Goal: Task Accomplishment & Management: Manage account settings

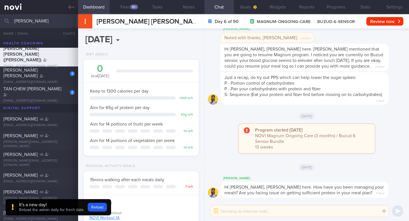
select select "8"
click at [69, 10] on icon at bounding box center [71, 7] width 6 height 6
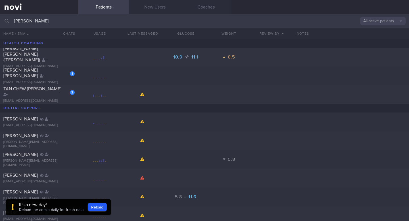
click at [14, 9] on link at bounding box center [39, 7] width 78 height 14
click at [164, 11] on link "New Users" at bounding box center [154, 7] width 51 height 14
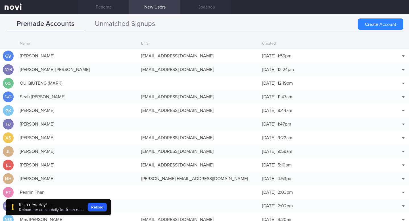
click at [126, 22] on button "Unmatched Signups" at bounding box center [125, 24] width 80 height 14
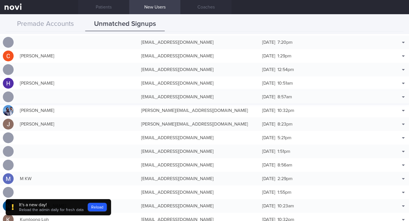
scroll to position [55, 0]
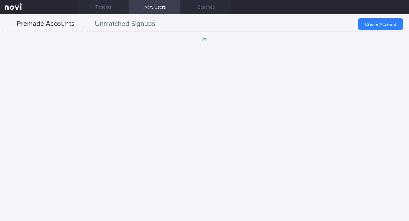
click at [123, 26] on button "Unmatched Signups" at bounding box center [125, 24] width 80 height 14
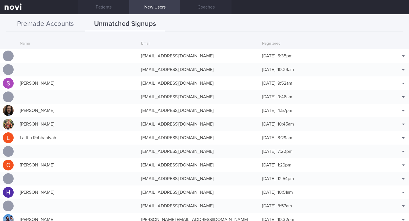
click at [40, 20] on button "Premade Accounts" at bounding box center [46, 24] width 80 height 14
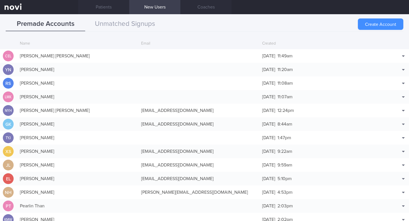
click at [368, 22] on button "Create Account" at bounding box center [380, 23] width 45 height 11
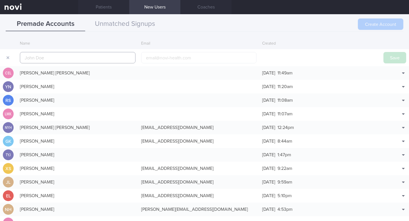
scroll to position [14, 0]
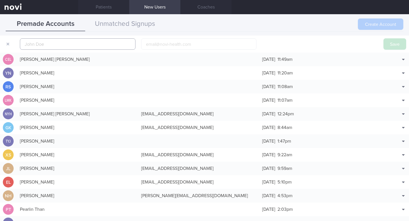
paste input "Dane Lim Kiat Keng"
type input "Dane Lim Kiat Keng"
click at [227, 46] on input "email" at bounding box center [199, 43] width 116 height 11
click at [154, 44] on input "email" at bounding box center [199, 43] width 116 height 11
paste input "Dane-6@hotmail.com"
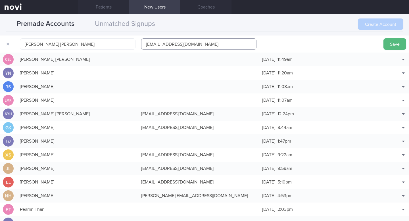
click at [144, 43] on input "Dane-6@hotmail.com" at bounding box center [199, 43] width 116 height 11
type input "1Dane-6@hotmail.com"
click at [274, 45] on div at bounding box center [319, 44] width 121 height 6
click at [393, 44] on button "Save" at bounding box center [394, 43] width 23 height 11
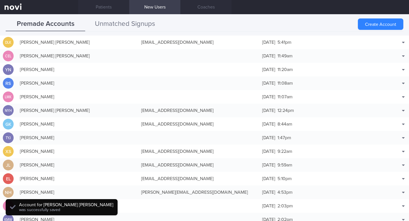
click at [115, 23] on button "Unmatched Signups" at bounding box center [125, 24] width 80 height 14
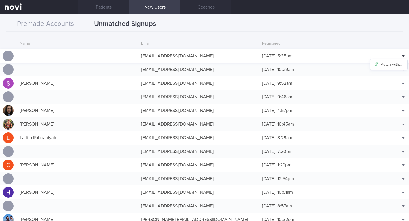
click at [404, 56] on icon at bounding box center [403, 56] width 3 height 5
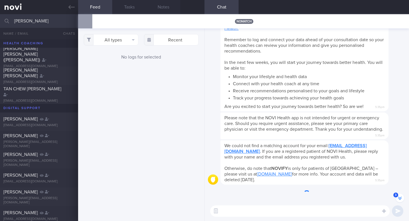
scroll to position [-38, 0]
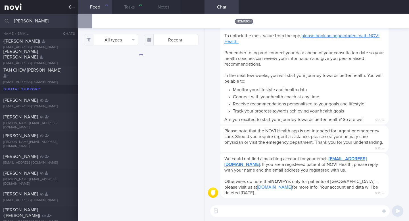
scroll to position [37, 0]
click at [67, 5] on link at bounding box center [39, 7] width 78 height 14
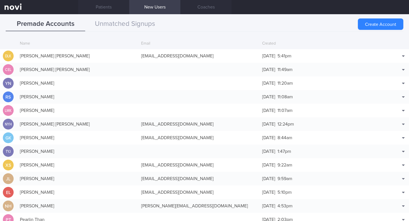
scroll to position [31, 0]
click at [74, 7] on link at bounding box center [39, 7] width 78 height 14
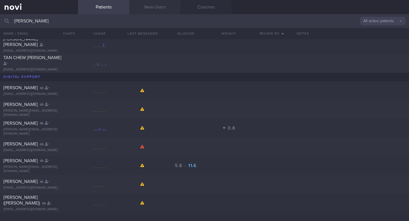
click at [147, 11] on link "New Users" at bounding box center [154, 7] width 51 height 14
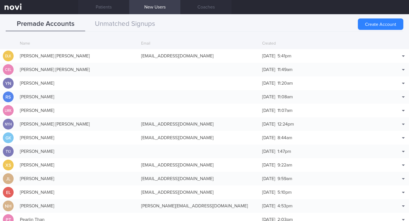
click at [146, 12] on link "New Users" at bounding box center [154, 7] width 51 height 14
click at [392, 63] on button "Match with..." at bounding box center [388, 64] width 37 height 9
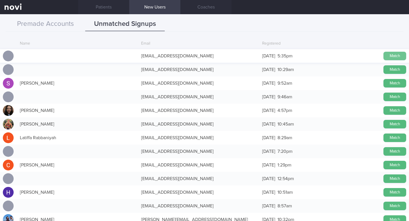
click at [386, 55] on button "Match" at bounding box center [394, 56] width 23 height 9
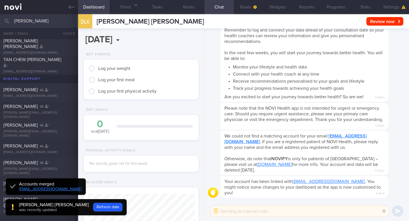
scroll to position [52, 104]
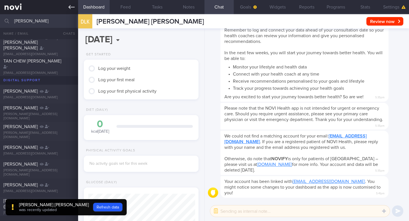
click at [69, 5] on icon at bounding box center [71, 7] width 6 height 6
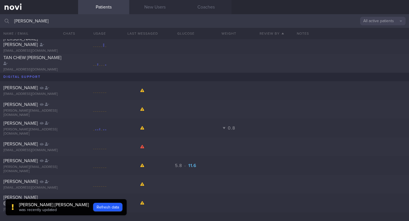
scroll to position [31, 0]
click at [158, 15] on input "[PERSON_NAME]" at bounding box center [204, 21] width 409 height 14
click at [156, 5] on link "New Users" at bounding box center [154, 7] width 51 height 14
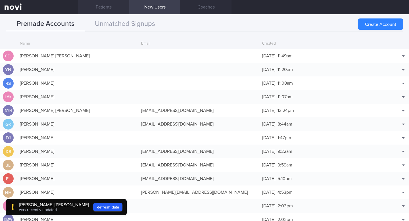
click at [103, 5] on link "Patients" at bounding box center [103, 7] width 51 height 14
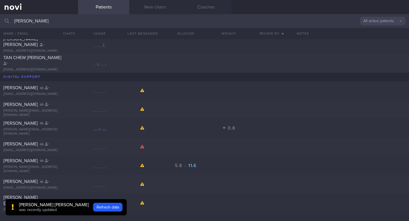
click at [54, 23] on input "[PERSON_NAME]" at bounding box center [204, 21] width 409 height 14
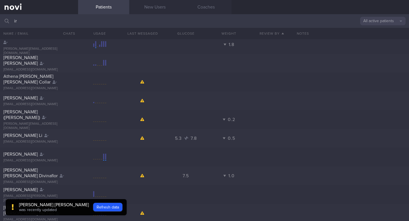
type input "i"
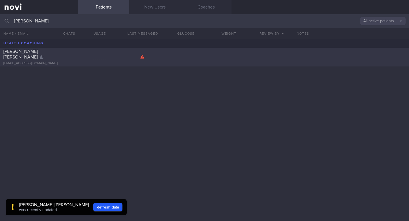
type input "dane lim"
click at [18, 56] on span "Dane Lim Kiat Keng" at bounding box center [20, 54] width 34 height 10
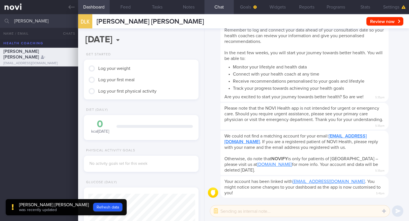
scroll to position [53, 107]
click at [30, 105] on div "Dane Lim Kiat Keng dane-6@hotmail.com" at bounding box center [204, 130] width 409 height 182
click at [390, 3] on button "Settings" at bounding box center [394, 7] width 29 height 14
